Goal: Task Accomplishment & Management: Manage account settings

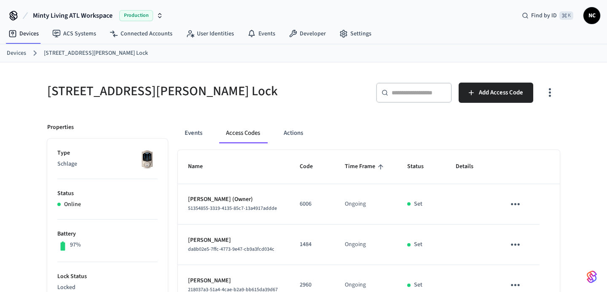
click at [13, 51] on link "Devices" at bounding box center [16, 53] width 19 height 9
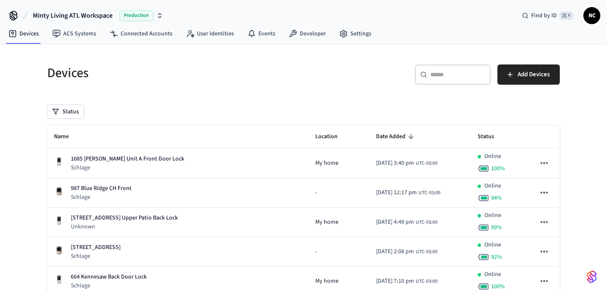
click at [444, 80] on div "​ ​" at bounding box center [453, 74] width 76 height 20
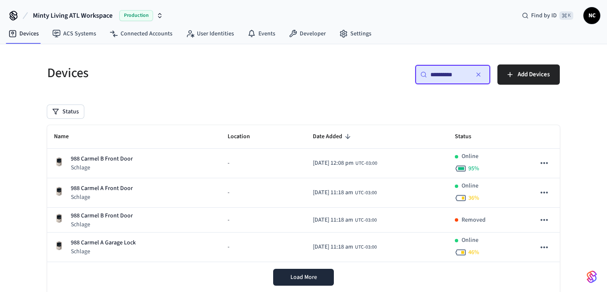
type input "**********"
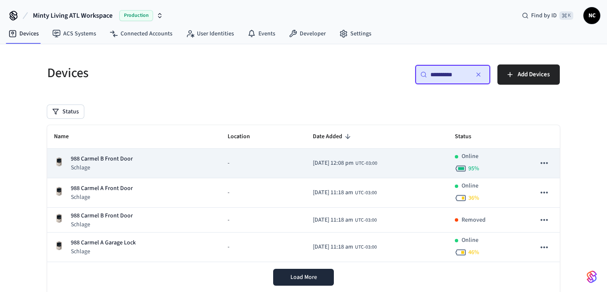
click at [186, 156] on div "988 Carmel B Front Door Schlage" at bounding box center [134, 163] width 160 height 17
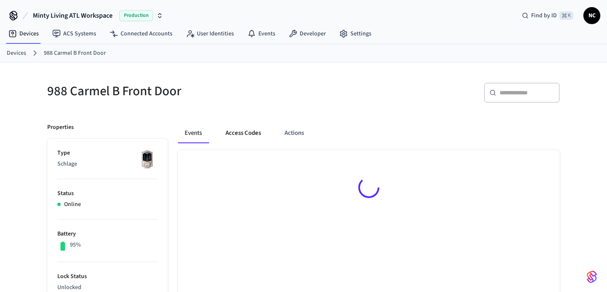
click at [240, 130] on button "Access Codes" at bounding box center [243, 133] width 49 height 20
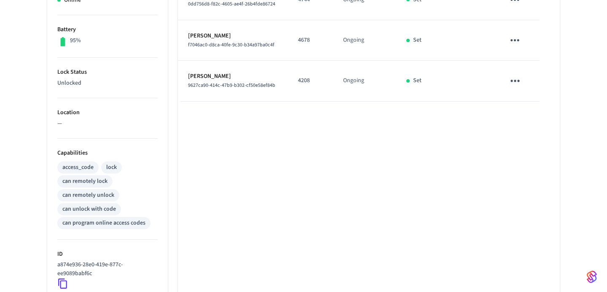
scroll to position [74, 0]
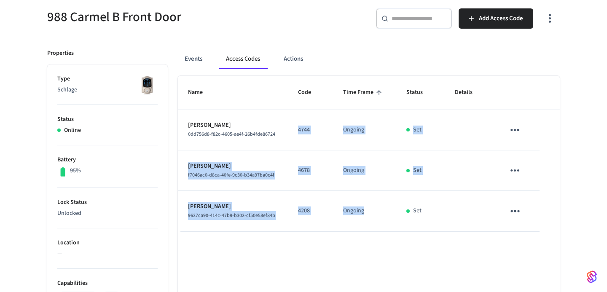
drag, startPoint x: 302, startPoint y: 114, endPoint x: 347, endPoint y: 232, distance: 126.7
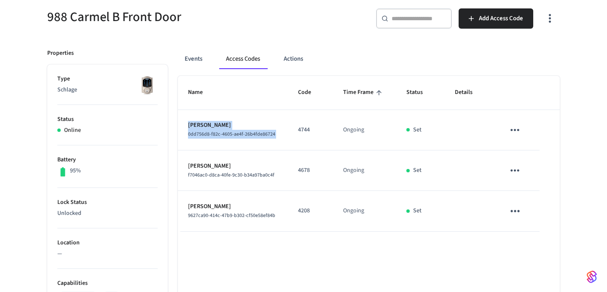
click at [295, 62] on button "Actions" at bounding box center [293, 59] width 33 height 20
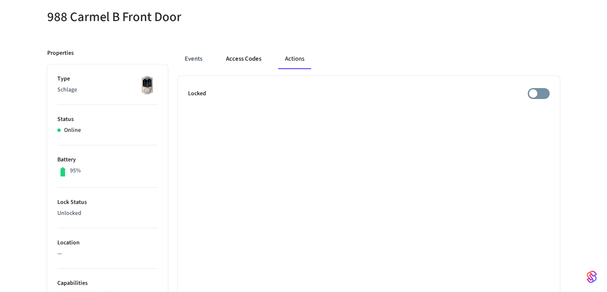
click at [227, 62] on button "Access Codes" at bounding box center [243, 59] width 49 height 20
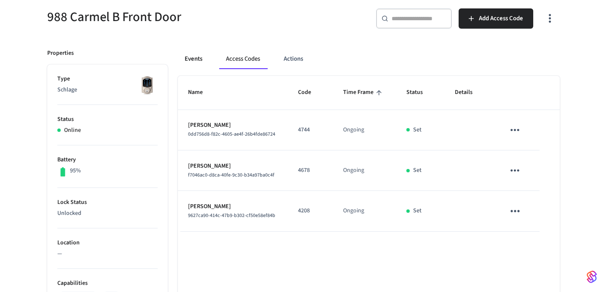
click at [206, 64] on button "Events" at bounding box center [193, 59] width 31 height 20
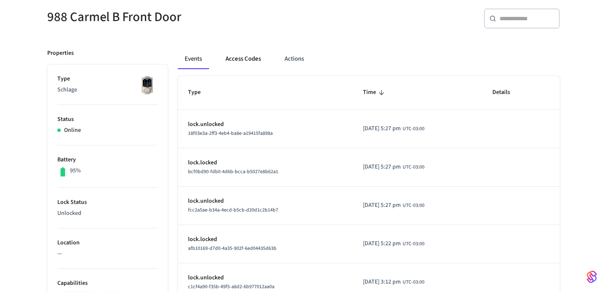
click at [243, 62] on button "Access Codes" at bounding box center [243, 59] width 49 height 20
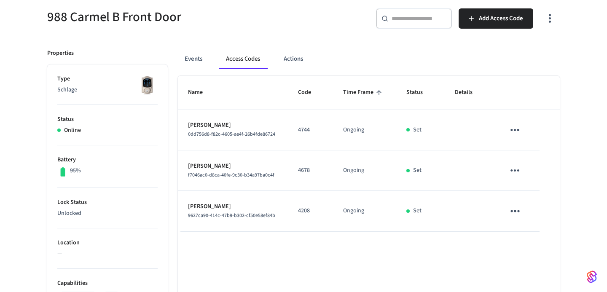
click at [272, 62] on div "Events Access Codes Actions" at bounding box center [369, 59] width 382 height 20
click at [289, 63] on button "Actions" at bounding box center [293, 59] width 33 height 20
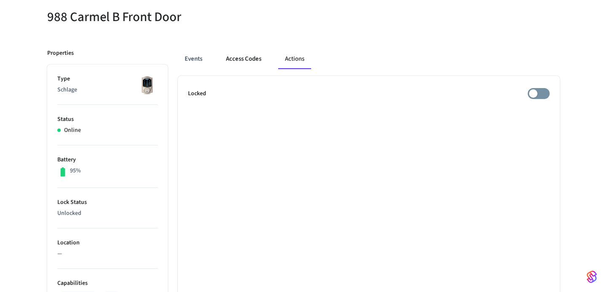
click at [254, 59] on button "Access Codes" at bounding box center [243, 59] width 49 height 20
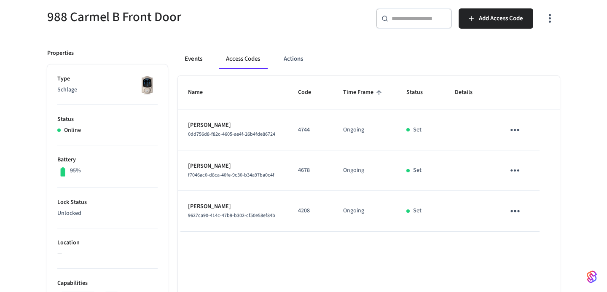
click at [200, 55] on button "Events" at bounding box center [193, 59] width 31 height 20
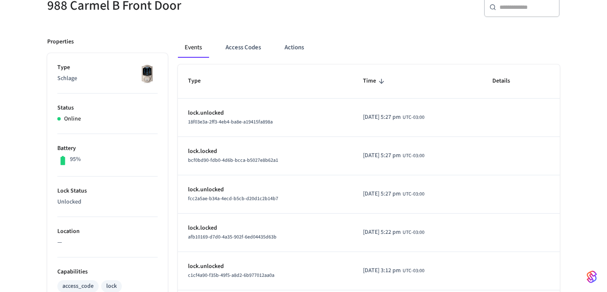
scroll to position [86, 0]
click at [251, 51] on button "Access Codes" at bounding box center [243, 47] width 49 height 20
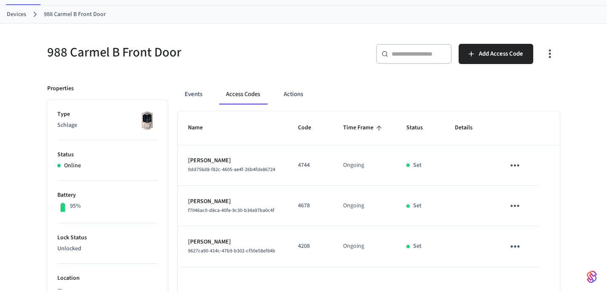
scroll to position [41, 0]
